Goal: Information Seeking & Learning: Learn about a topic

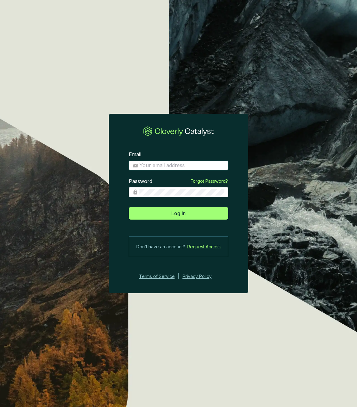
type input "grogenics.aidan@gmail.com"
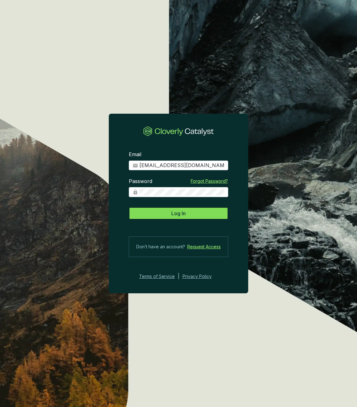
click at [185, 214] on span "Log In" at bounding box center [178, 212] width 14 height 7
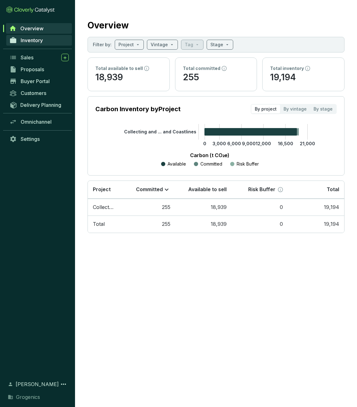
click at [36, 40] on span "Inventory" at bounding box center [32, 40] width 22 height 6
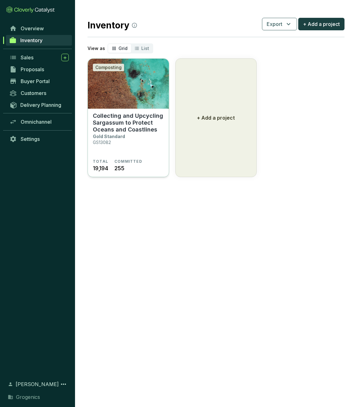
click at [127, 139] on section "Collecting and Upcycling Sargassum to Protect Oceans and Coastlines Gold Standa…" at bounding box center [128, 135] width 71 height 47
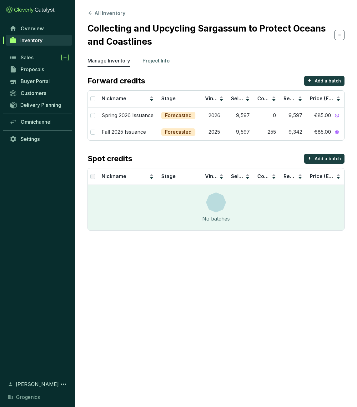
click at [145, 58] on p "Project Info" at bounding box center [155, 60] width 27 height 7
